Goal: Task Accomplishment & Management: Use online tool/utility

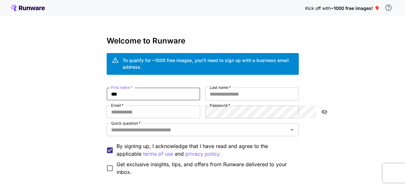
type input "***"
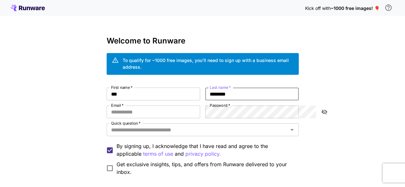
type input "********"
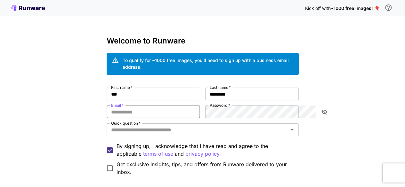
paste input "**********"
type input "**********"
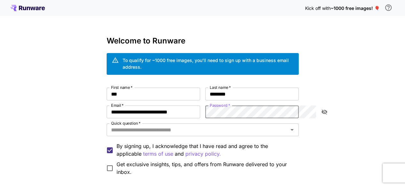
click at [328, 106] on button "toggle password visibility" at bounding box center [325, 112] width 12 height 12
click at [177, 126] on input "Quick question   *" at bounding box center [198, 130] width 178 height 9
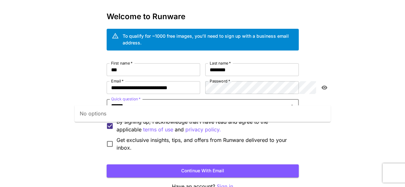
scroll to position [32, 0]
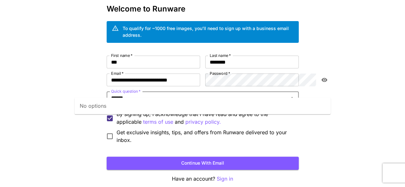
type input "******"
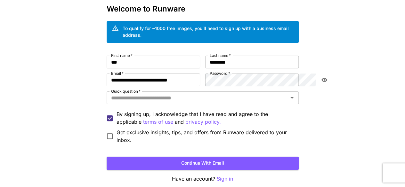
click at [64, 97] on div "**********" at bounding box center [202, 93] width 405 height 250
click at [109, 94] on input "Quick question   *" at bounding box center [198, 98] width 178 height 9
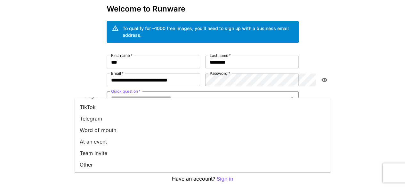
scroll to position [103, 0]
click at [110, 130] on li "Word of mouth" at bounding box center [203, 130] width 256 height 12
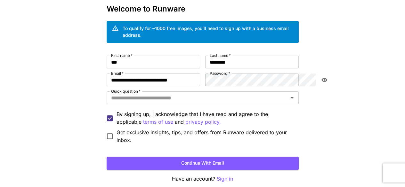
type input "**********"
click at [192, 157] on button "Continue with email" at bounding box center [203, 163] width 192 height 13
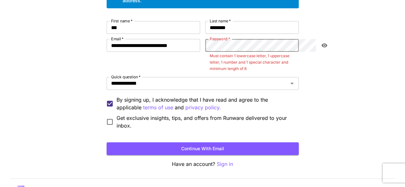
scroll to position [53, 0]
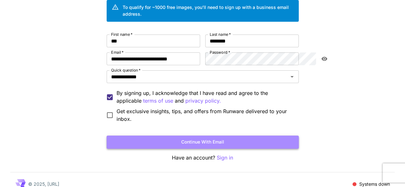
click at [217, 136] on button "Continue with email" at bounding box center [203, 142] width 192 height 13
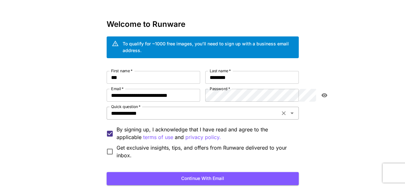
scroll to position [32, 0]
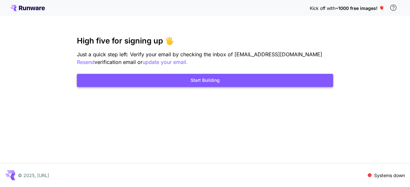
click at [207, 80] on button "Start Building" at bounding box center [205, 80] width 256 height 13
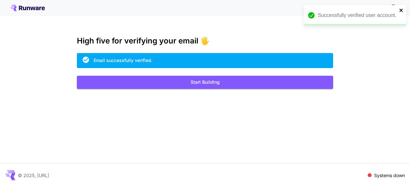
click at [401, 11] on icon "close" at bounding box center [401, 10] width 3 height 3
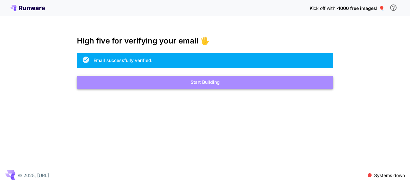
click at [205, 83] on button "Start Building" at bounding box center [205, 82] width 256 height 13
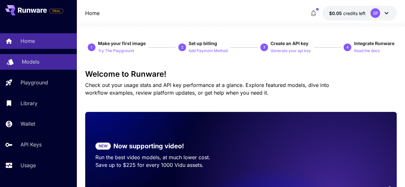
click at [30, 62] on p "Models" at bounding box center [31, 62] width 18 height 8
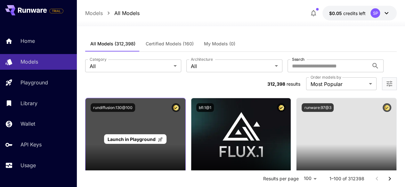
scroll to position [32, 0]
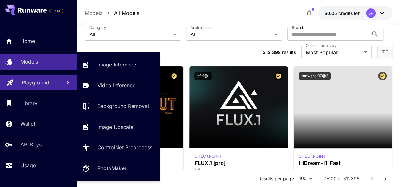
click at [44, 82] on p "Playground" at bounding box center [36, 83] width 28 height 8
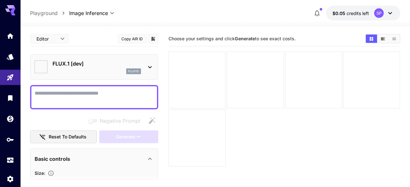
type input "**********"
drag, startPoint x: 260, startPoint y: 34, endPoint x: 318, endPoint y: 36, distance: 58.3
click at [318, 36] on section "Choose your settings and click Generate to see exact costs." at bounding box center [262, 39] width 187 height 6
click at [313, 32] on div "Choose your settings and click Generate to see exact costs." at bounding box center [282, 38] width 227 height 15
click at [384, 13] on icon at bounding box center [386, 13] width 4 height 2
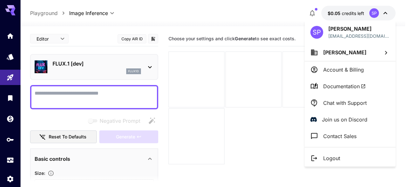
click at [256, 137] on div at bounding box center [205, 93] width 410 height 187
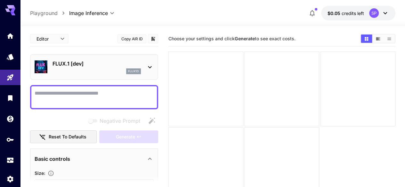
drag, startPoint x: 260, startPoint y: 38, endPoint x: 308, endPoint y: 38, distance: 47.7
click at [308, 38] on section "Choose your settings and click Generate to see exact costs." at bounding box center [262, 39] width 187 height 6
click at [318, 40] on section "Choose your settings and click Generate to see exact costs." at bounding box center [262, 39] width 187 height 6
click at [380, 39] on icon "Show images in video view" at bounding box center [378, 39] width 5 height 5
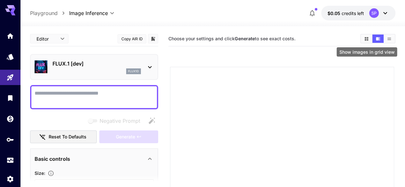
click at [366, 38] on icon "Show images in grid view" at bounding box center [367, 39] width 4 height 4
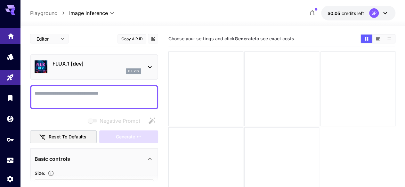
click at [11, 34] on icon "Home" at bounding box center [11, 33] width 6 height 5
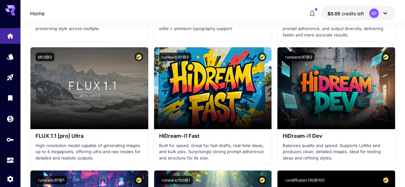
scroll to position [1858, 0]
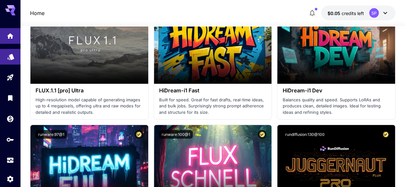
click at [12, 51] on link at bounding box center [10, 57] width 21 height 16
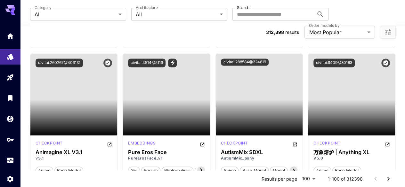
scroll to position [2948, 0]
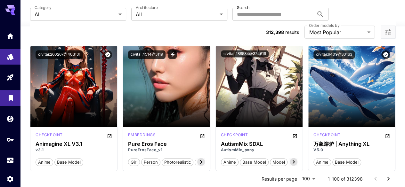
click at [11, 102] on link at bounding box center [10, 98] width 21 height 16
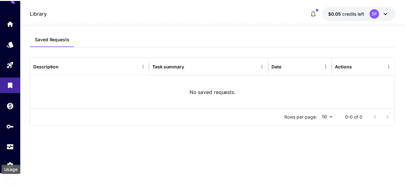
scroll to position [14, 0]
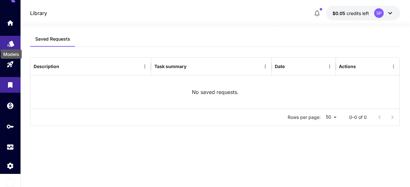
click at [11, 44] on icon "Models" at bounding box center [10, 42] width 7 height 6
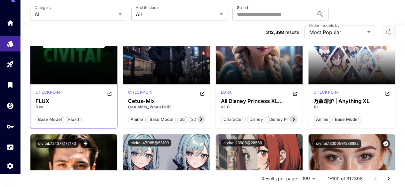
scroll to position [2499, 0]
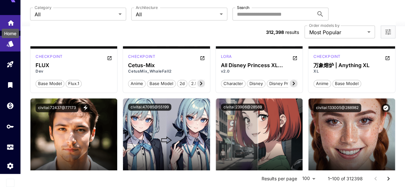
click at [11, 20] on icon "Home" at bounding box center [11, 20] width 6 height 5
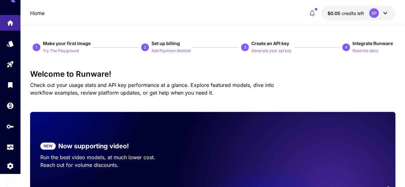
click at [313, 10] on icon "button" at bounding box center [312, 13] width 5 height 6
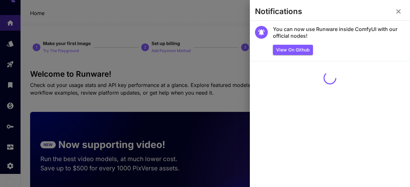
click at [399, 11] on icon "button" at bounding box center [399, 12] width 8 height 8
